Goal: Information Seeking & Learning: Learn about a topic

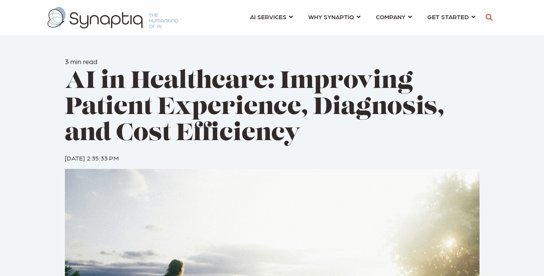
click at [172, 96] on span "AI in Healthcare: Improving Patient Experience, Diagnosis, and Cost Efficiency" at bounding box center [255, 108] width 380 height 76
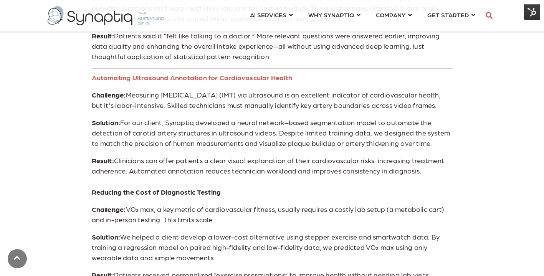
scroll to position [653, 0]
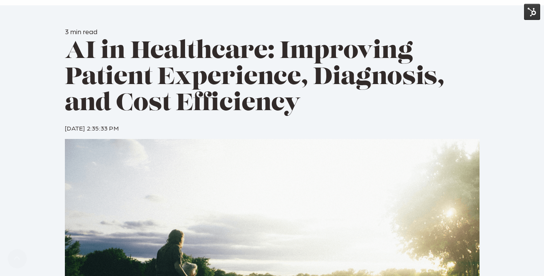
scroll to position [30, 0]
